Goal: Task Accomplishment & Management: Use online tool/utility

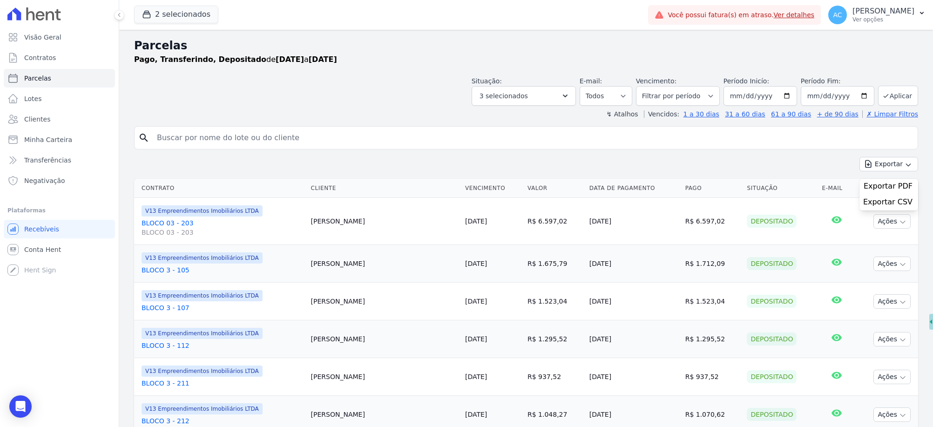
select select
click at [883, 94] on button "Aplicar" at bounding box center [898, 96] width 40 height 20
select select
click at [903, 165] on button "Exportar" at bounding box center [888, 164] width 59 height 14
click at [887, 202] on span "Exportar CSV" at bounding box center [887, 201] width 49 height 9
